Goal: Information Seeking & Learning: Learn about a topic

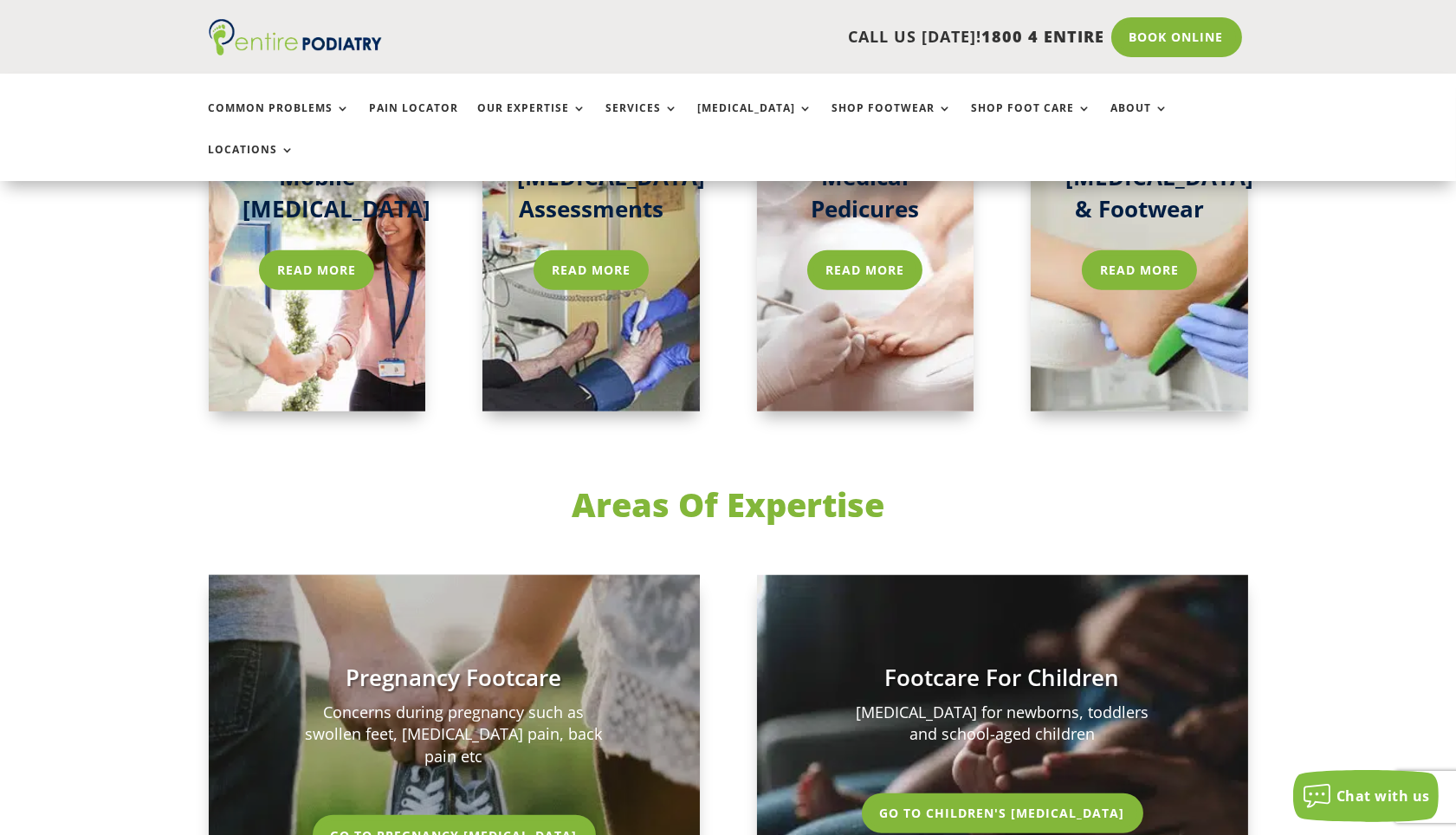
scroll to position [2696, 0]
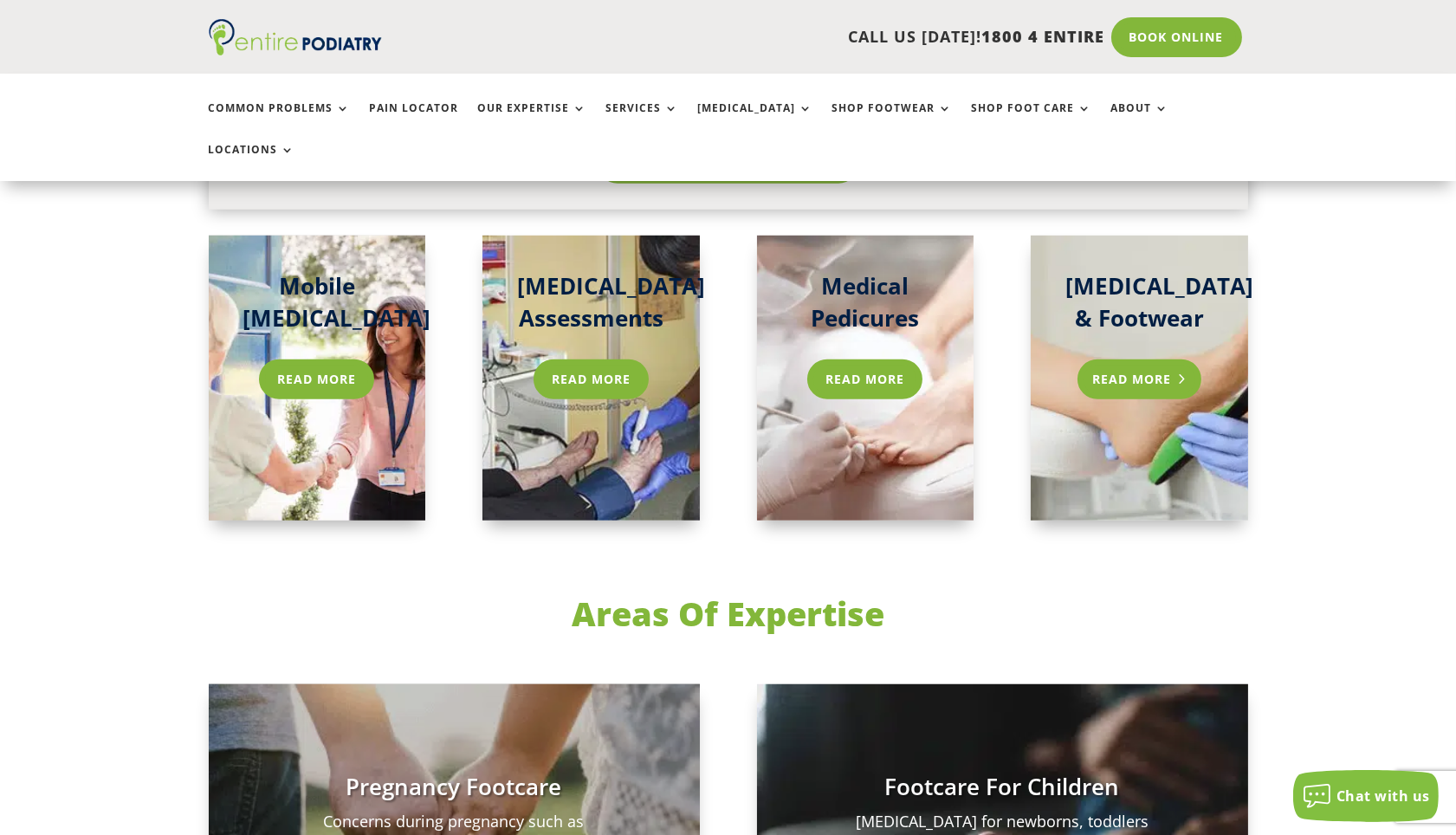
click at [1132, 359] on link "Read More" at bounding box center [1139, 379] width 124 height 39
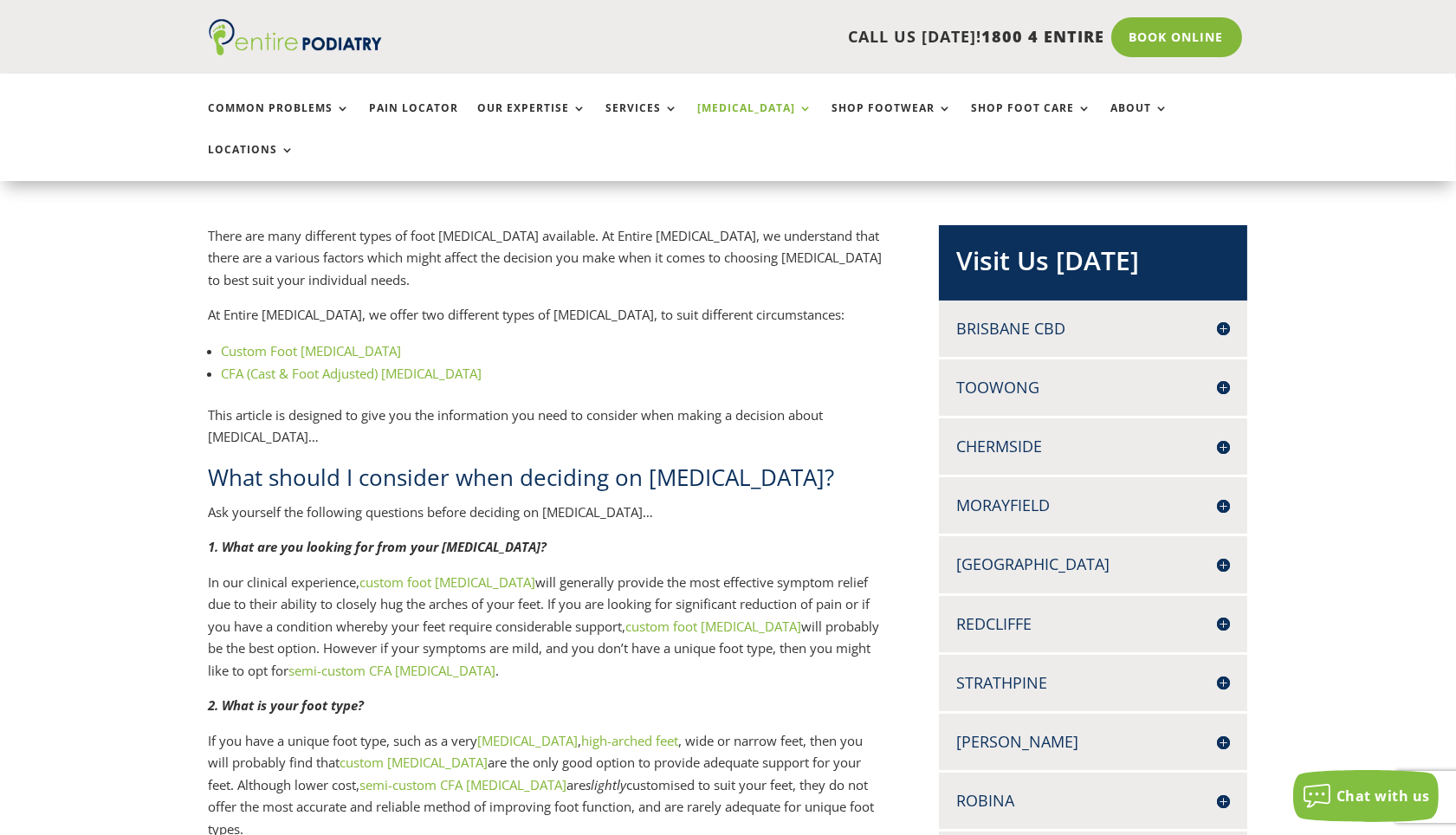
scroll to position [418, 0]
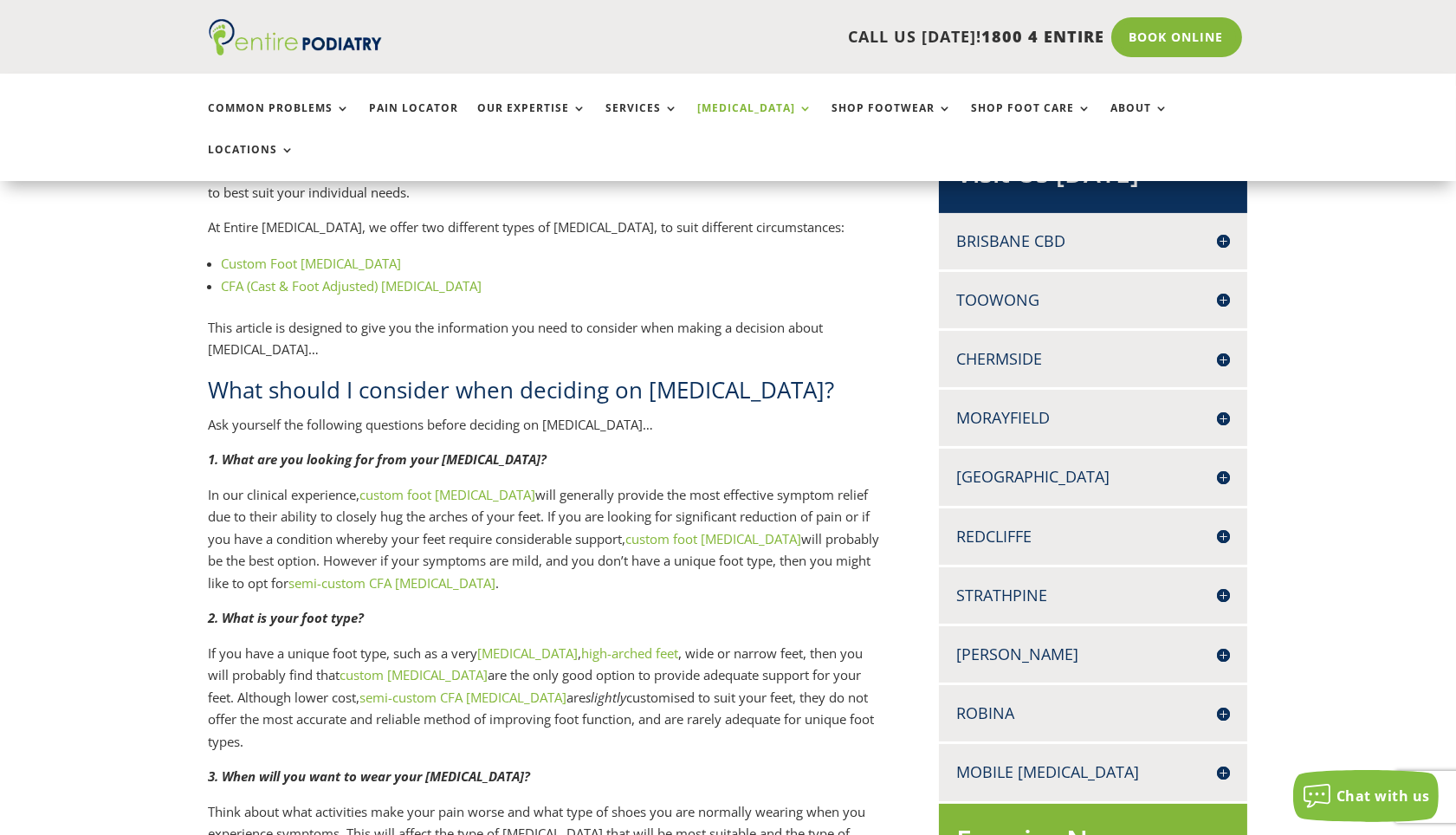
click at [1002, 702] on h4 "Robina" at bounding box center [1093, 712] width 273 height 22
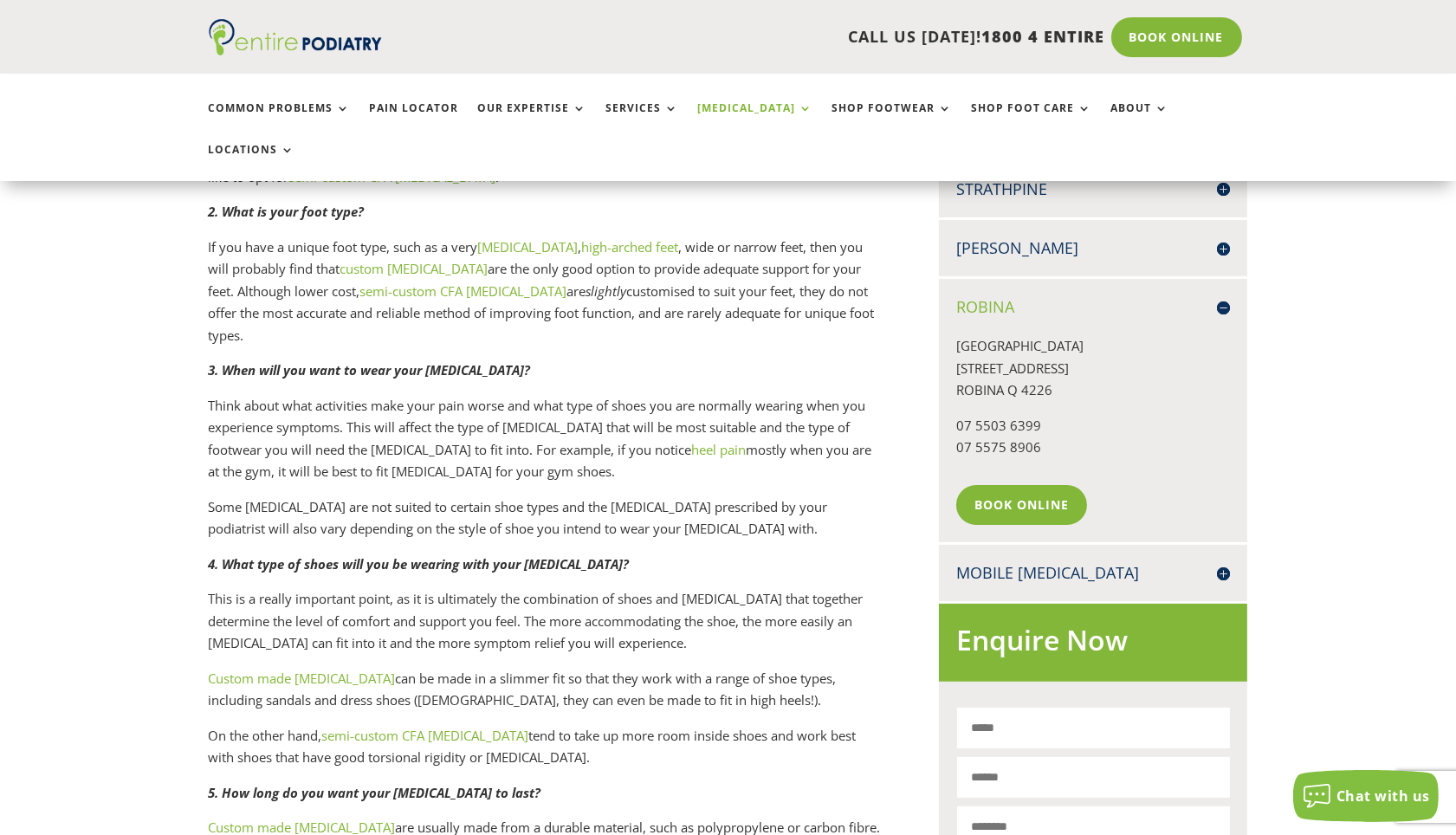
scroll to position [977, 0]
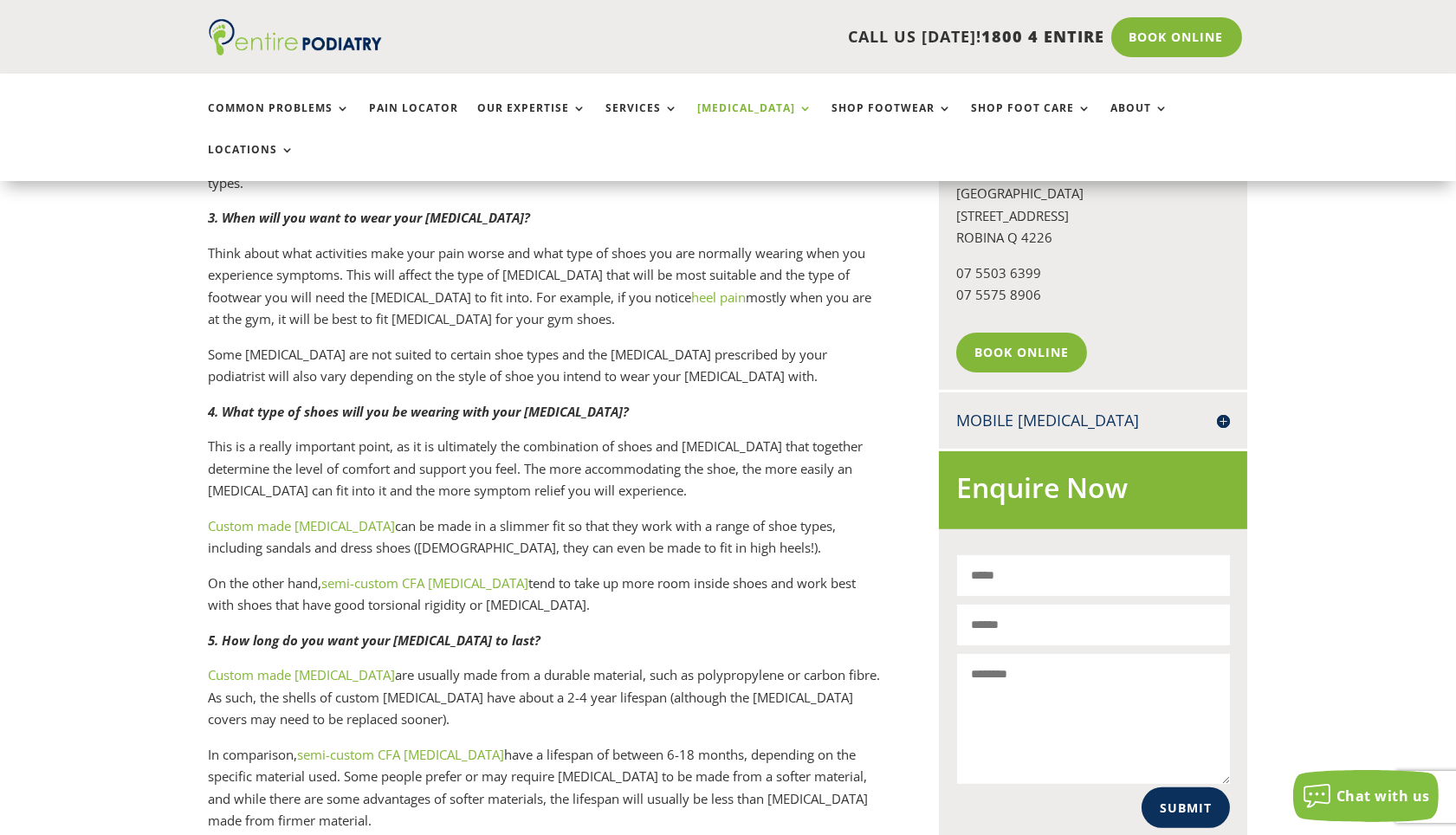
click at [847, 435] on p "This is a really important point, as it is ultimately the combination of shoes …" at bounding box center [545, 475] width 674 height 80
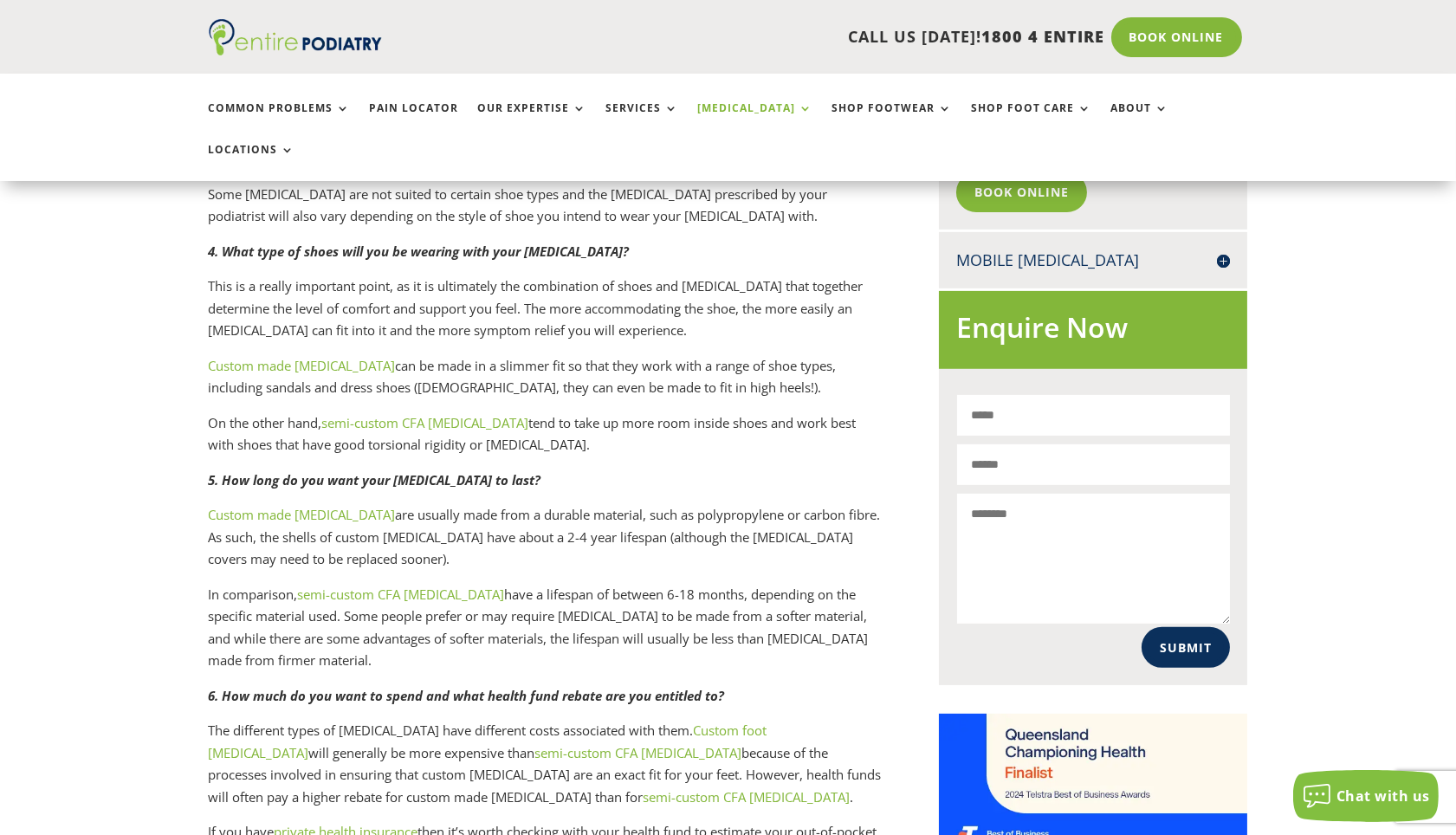
scroll to position [1327, 0]
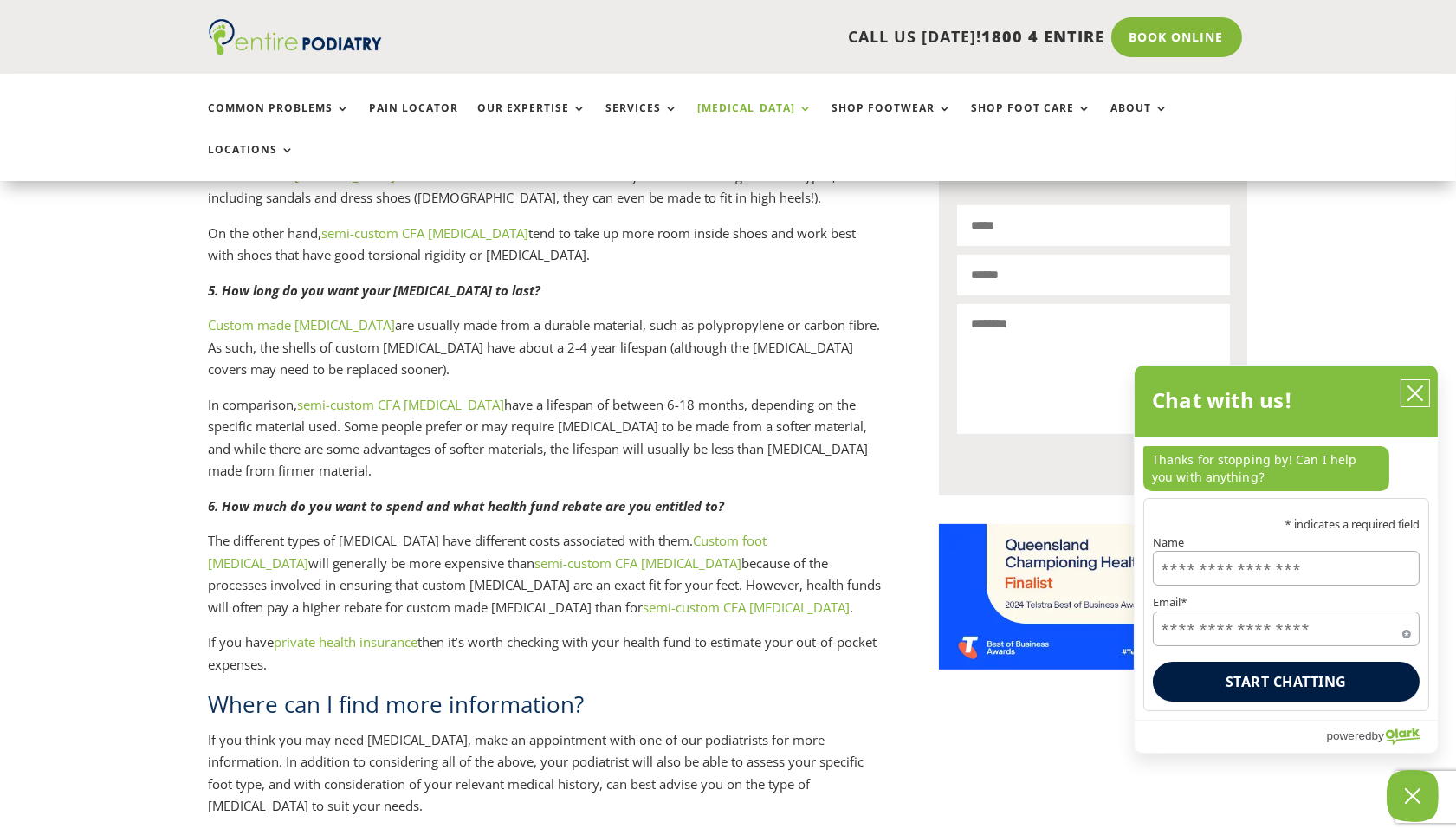
click at [1418, 393] on icon "close chatbox" at bounding box center [1416, 393] width 18 height 18
